Goal: Obtain resource: Download file/media

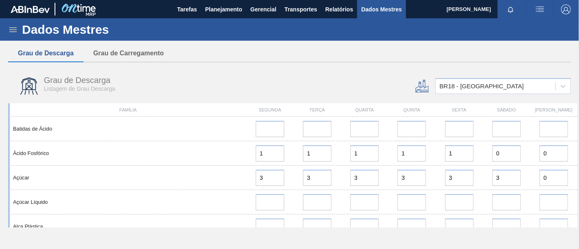
click at [13, 29] on icon at bounding box center [13, 30] width 10 height 10
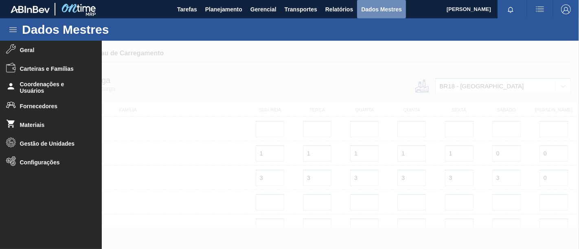
click at [390, 9] on font "Dados Mestres" at bounding box center [381, 9] width 41 height 7
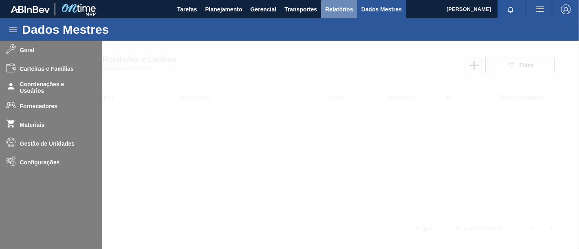
click at [342, 5] on font "Relatórios" at bounding box center [339, 9] width 28 height 10
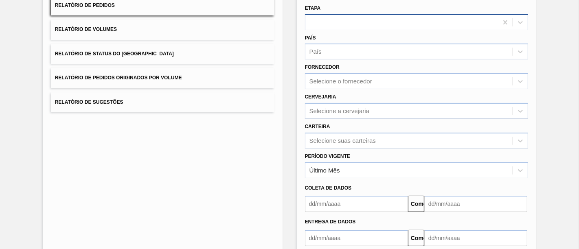
scroll to position [90, 0]
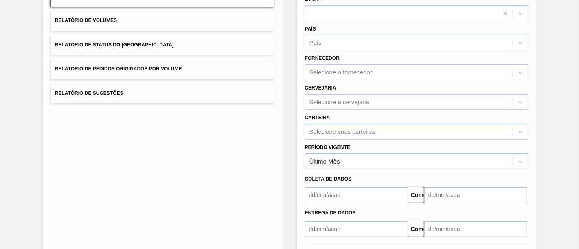
click at [359, 131] on div "Selecione suas carteiras" at bounding box center [417, 132] width 224 height 16
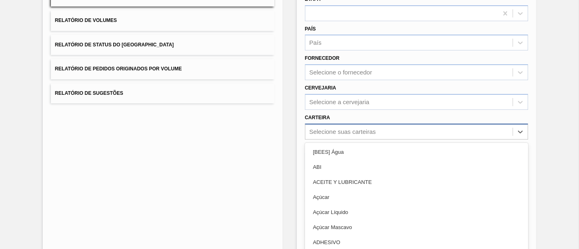
scroll to position [108, 0]
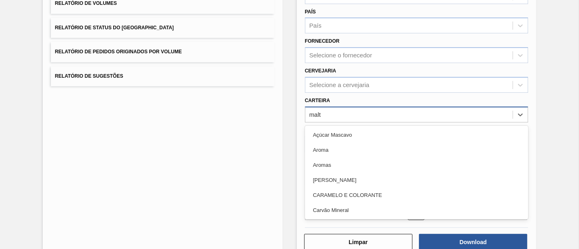
type input "malte"
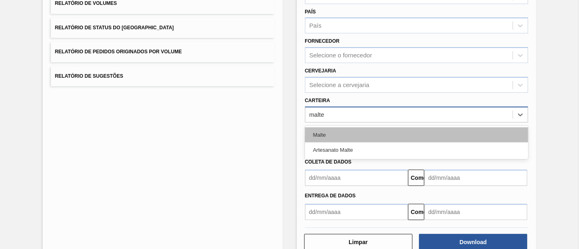
click at [345, 131] on div "Malte" at bounding box center [417, 134] width 224 height 15
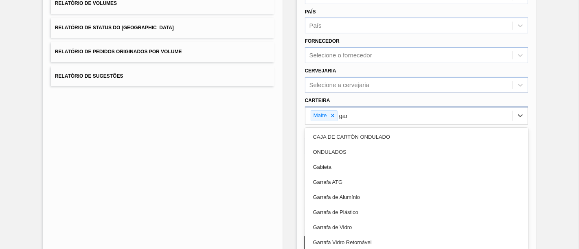
type input "garr"
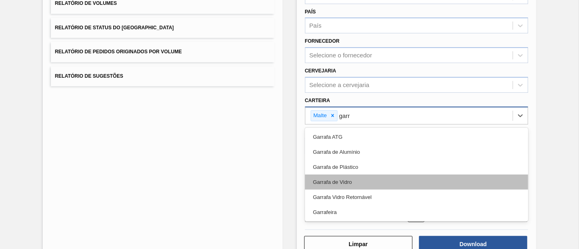
click at [362, 176] on div "Garrafa de Vidro" at bounding box center [417, 182] width 224 height 15
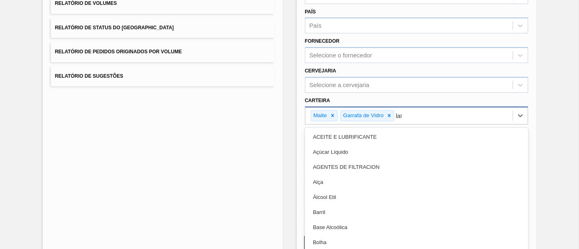
type input "lata"
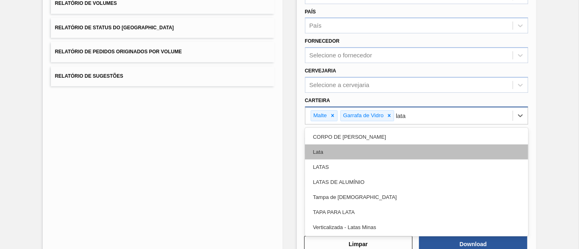
click at [343, 151] on div "Lata" at bounding box center [417, 152] width 224 height 15
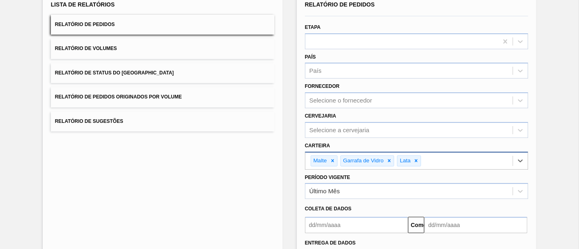
scroll to position [37, 0]
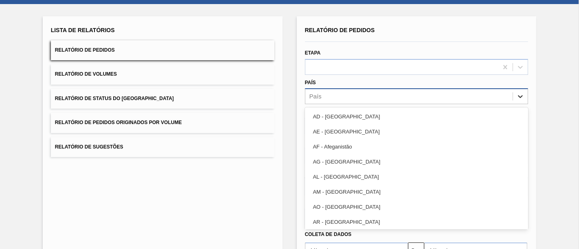
click at [519, 97] on icon at bounding box center [520, 96] width 8 height 8
type input "br"
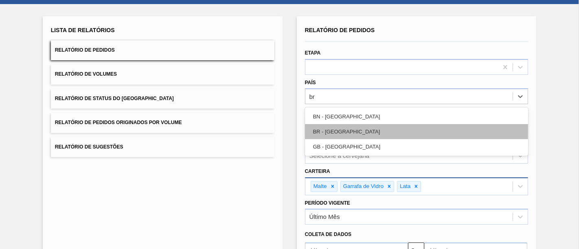
click at [353, 128] on div "BR - [GEOGRAPHIC_DATA]" at bounding box center [417, 131] width 224 height 15
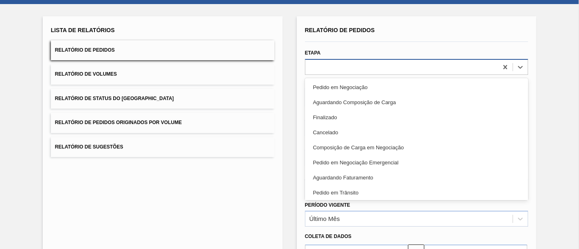
click at [393, 68] on div at bounding box center [401, 67] width 193 height 12
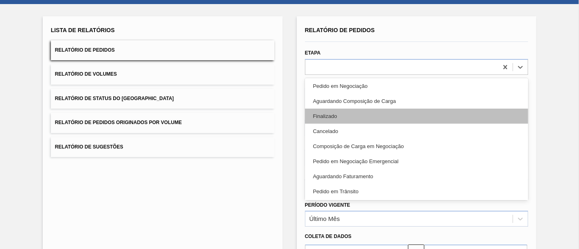
scroll to position [0, 0]
click at [351, 114] on div "Finalizado" at bounding box center [417, 117] width 224 height 15
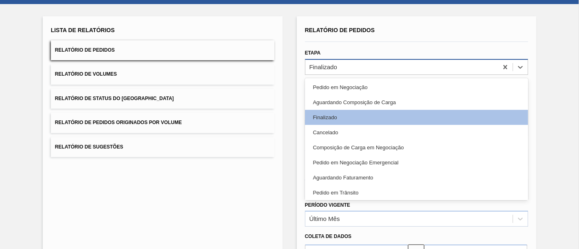
click at [426, 69] on div "Finalizado" at bounding box center [401, 67] width 193 height 12
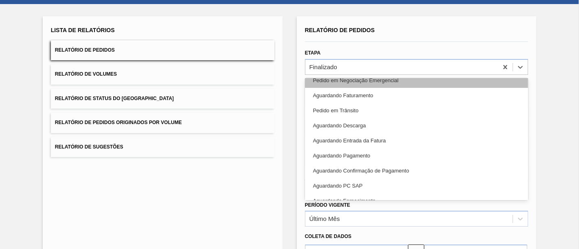
scroll to position [90, 0]
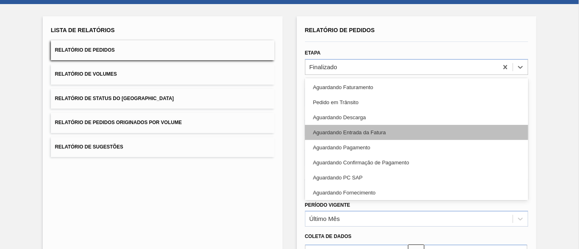
click at [387, 127] on div "Aguardando Entrada da Fatura" at bounding box center [417, 132] width 224 height 15
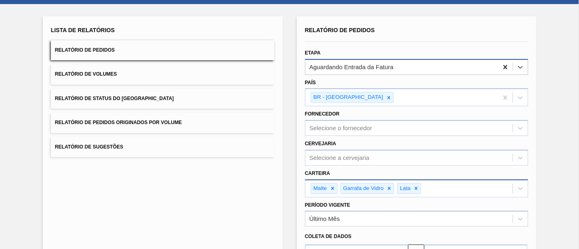
click at [505, 68] on icon at bounding box center [505, 67] width 8 height 8
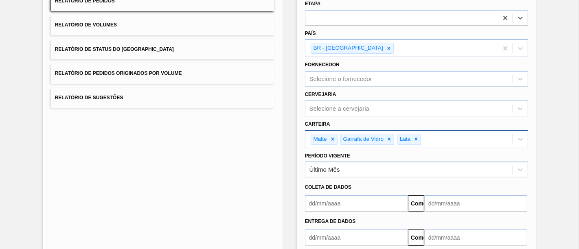
scroll to position [129, 0]
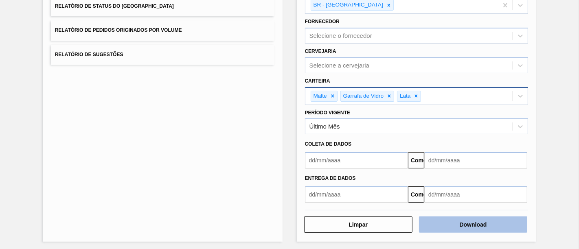
click at [466, 218] on button "Download" at bounding box center [473, 225] width 108 height 16
